Goal: Information Seeking & Learning: Compare options

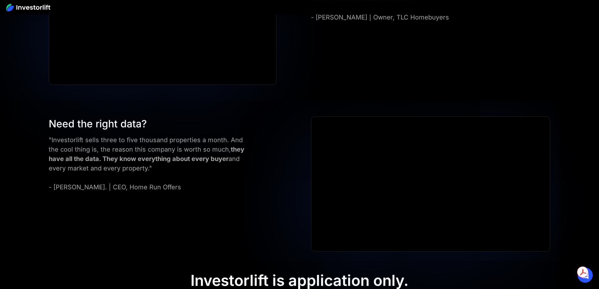
scroll to position [2498, 0]
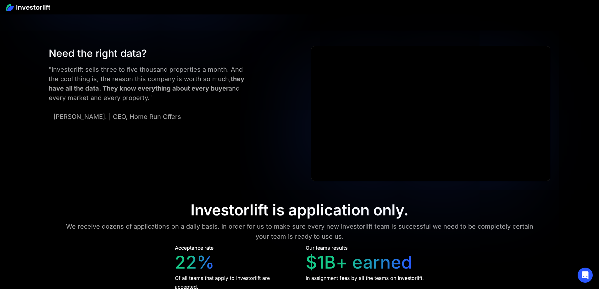
scroll to position [2556, 0]
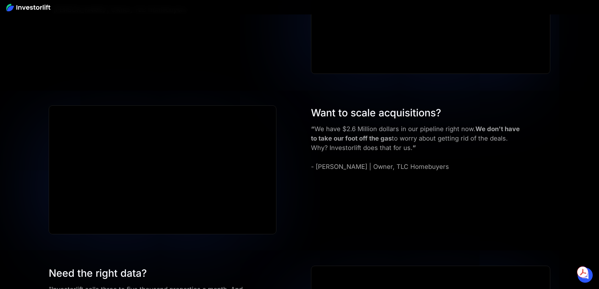
scroll to position [2309, 0]
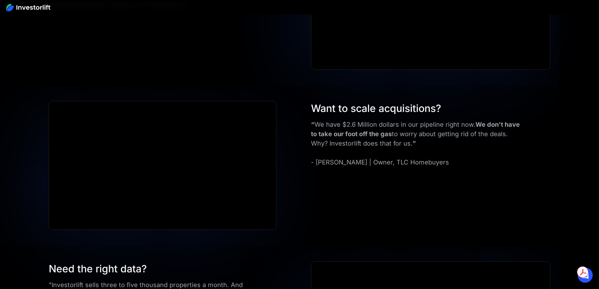
drag, startPoint x: 310, startPoint y: 179, endPoint x: 320, endPoint y: 178, distance: 9.8
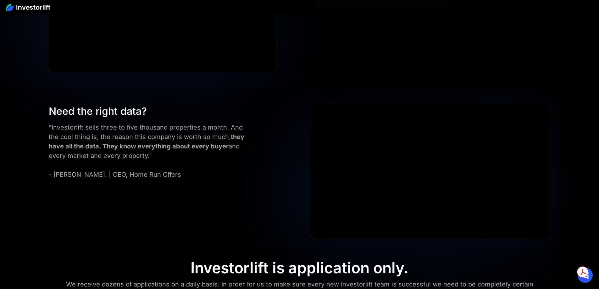
scroll to position [2466, 0]
drag, startPoint x: 464, startPoint y: 159, endPoint x: 480, endPoint y: 155, distance: 16.8
drag, startPoint x: 462, startPoint y: 158, endPoint x: 468, endPoint y: 160, distance: 6.9
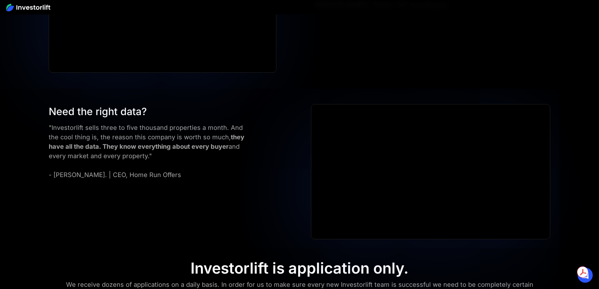
drag, startPoint x: 234, startPoint y: 112, endPoint x: 397, endPoint y: 105, distance: 162.7
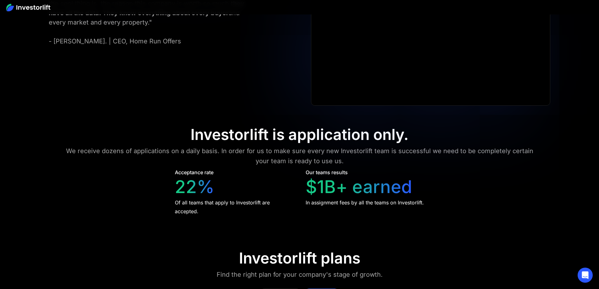
scroll to position [2546, 0]
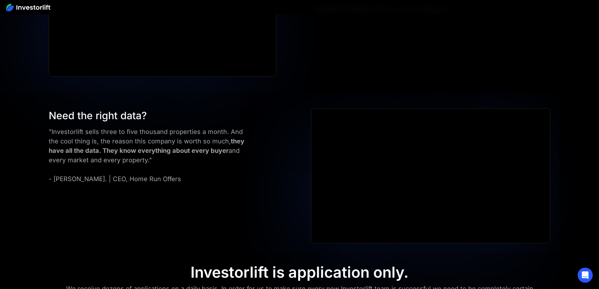
scroll to position [2483, 0]
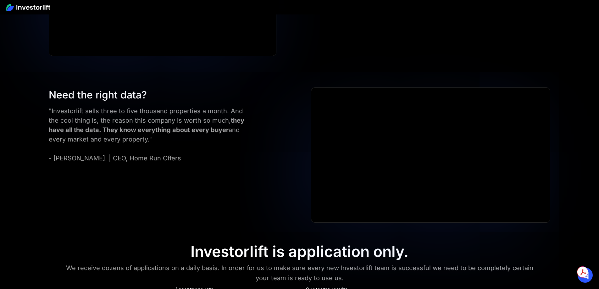
drag, startPoint x: 211, startPoint y: 201, endPoint x: 236, endPoint y: 201, distance: 25.5
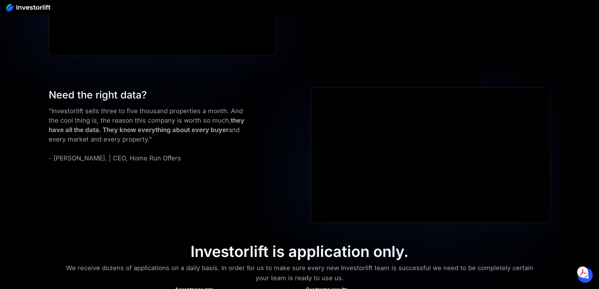
drag, startPoint x: 215, startPoint y: 197, endPoint x: 233, endPoint y: 198, distance: 18.3
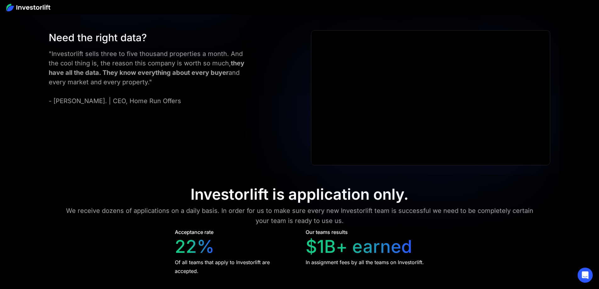
scroll to position [2546, 0]
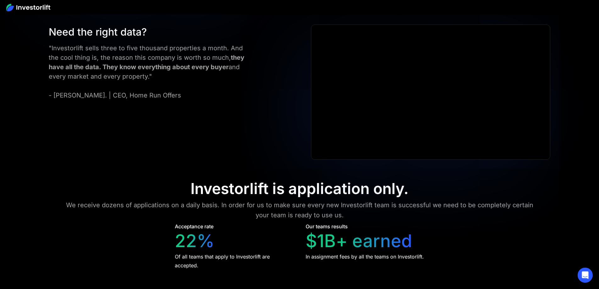
drag, startPoint x: 443, startPoint y: 134, endPoint x: 473, endPoint y: 129, distance: 31.1
drag, startPoint x: 445, startPoint y: 135, endPoint x: 465, endPoint y: 133, distance: 20.9
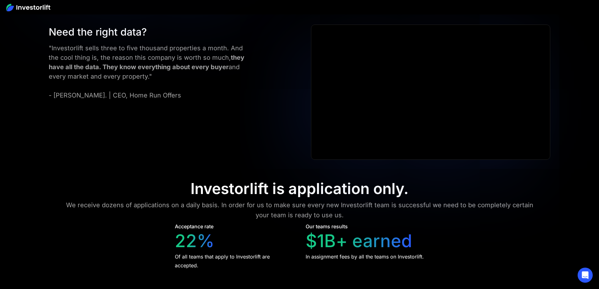
drag, startPoint x: 473, startPoint y: 135, endPoint x: 440, endPoint y: 138, distance: 32.8
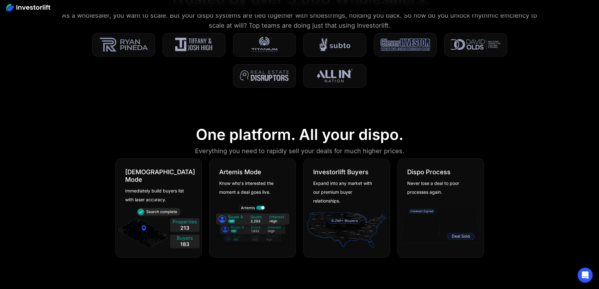
scroll to position [0, 0]
